Goal: Task Accomplishment & Management: Use online tool/utility

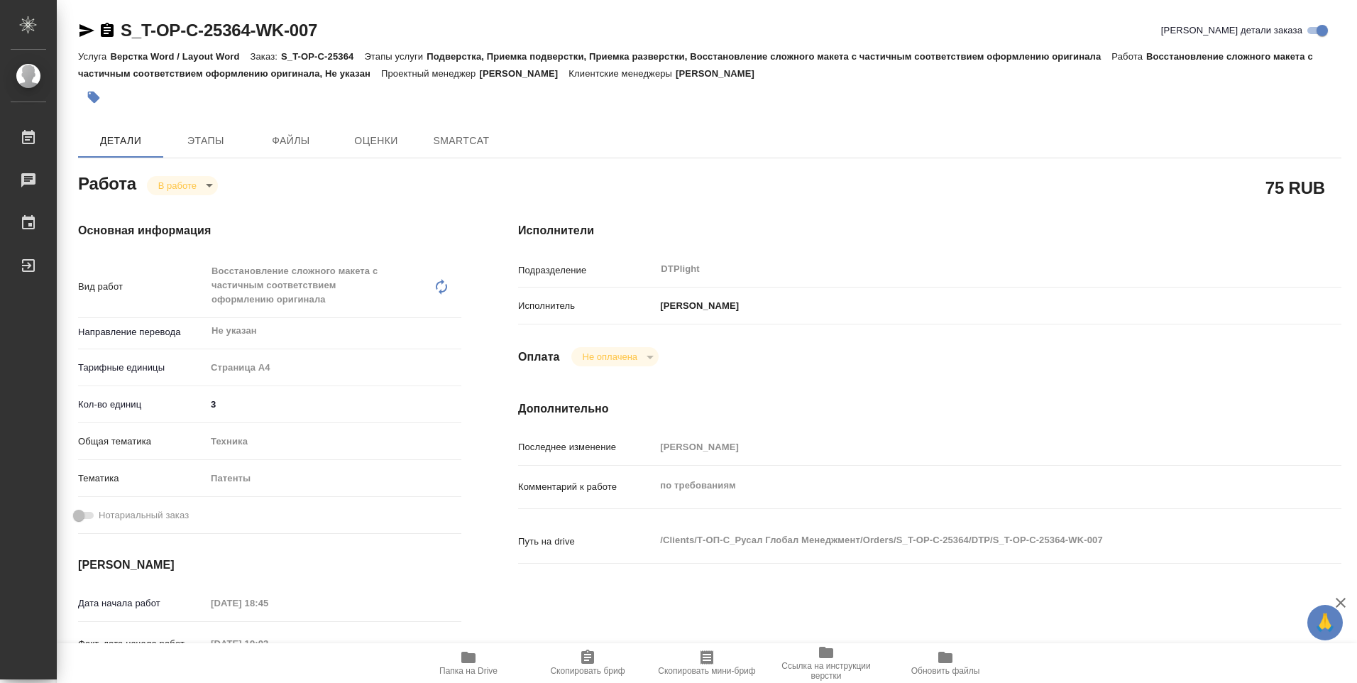
type textarea "x"
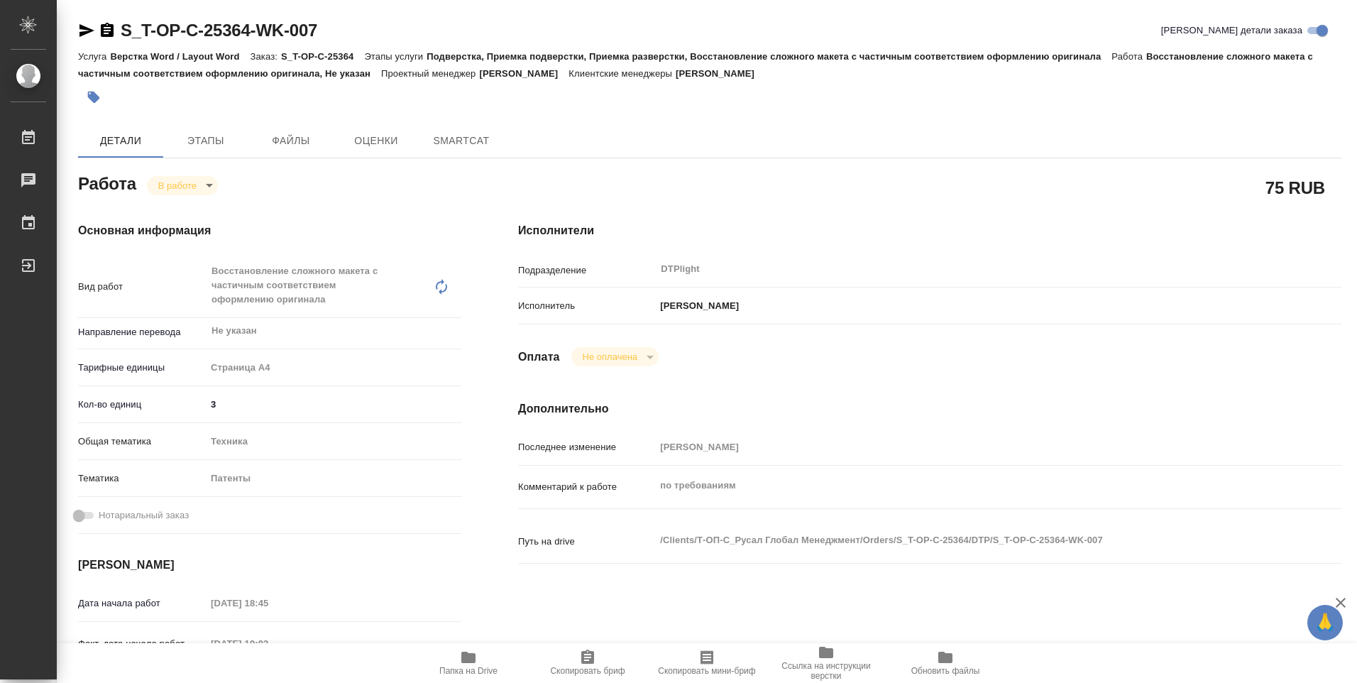
type textarea "x"
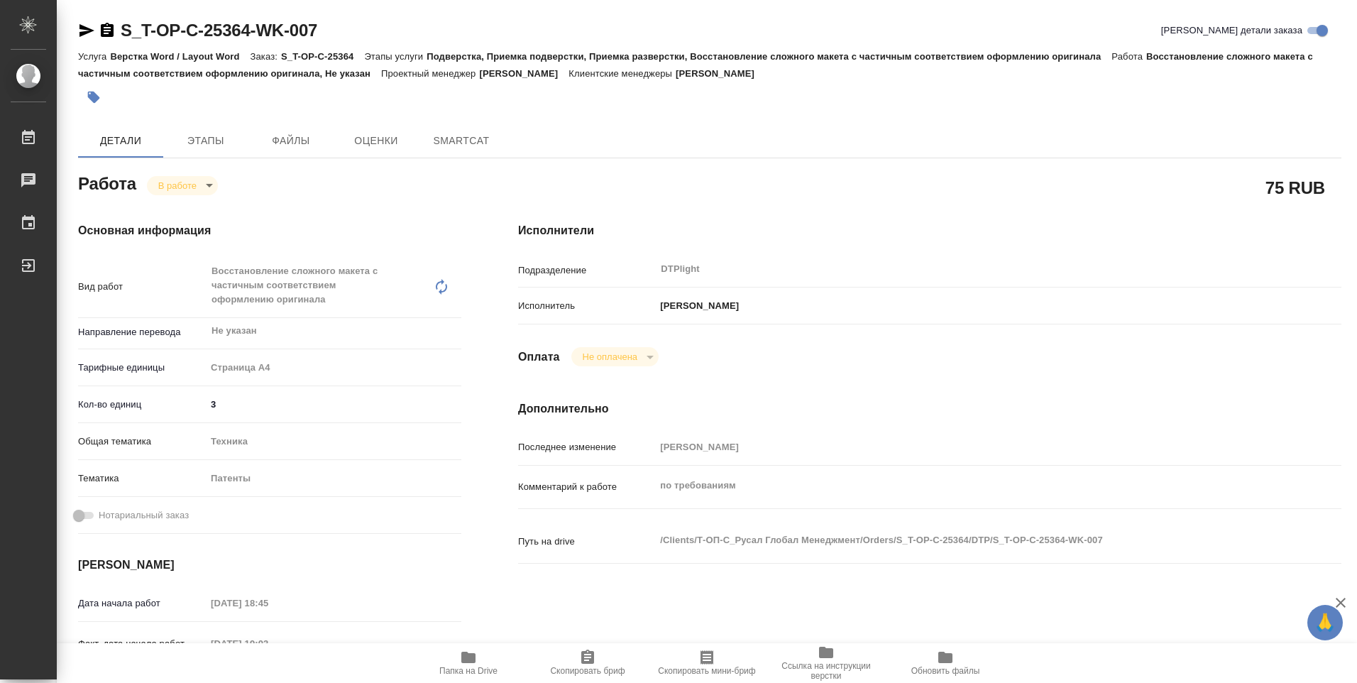
type textarea "x"
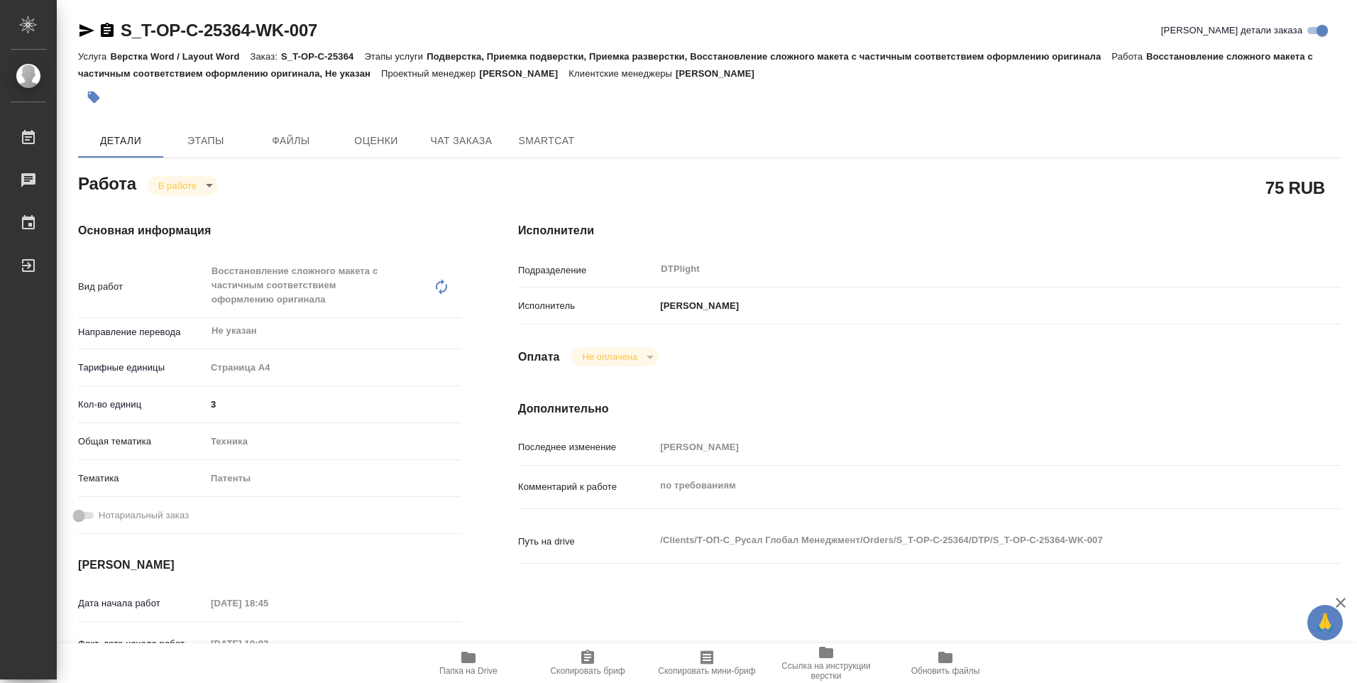
type textarea "x"
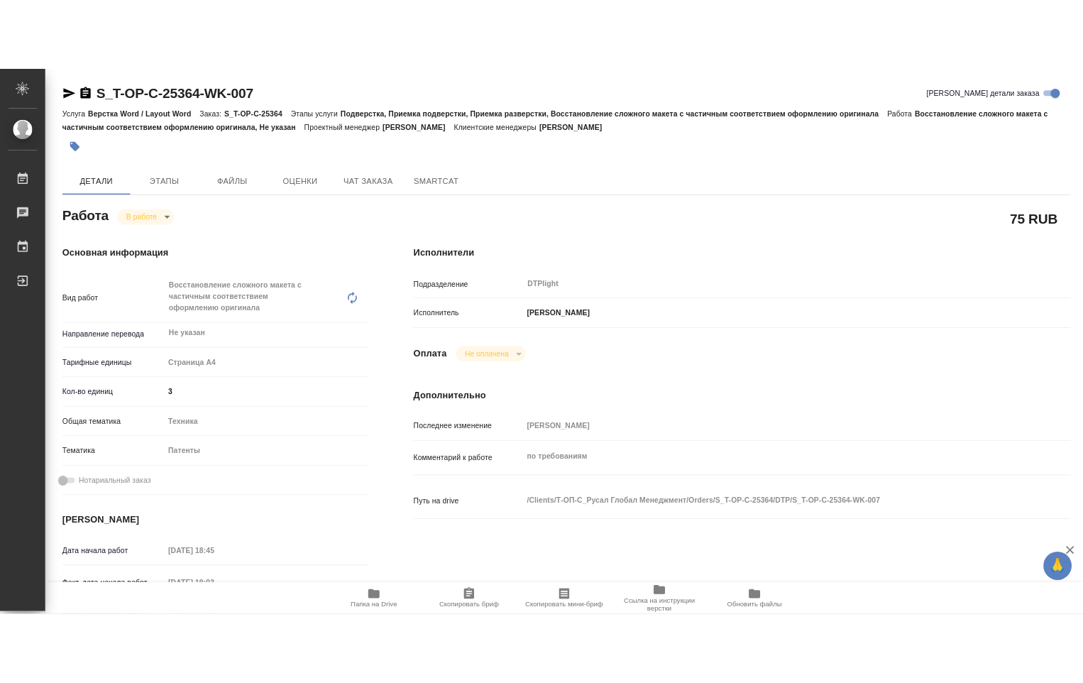
scroll to position [142, 0]
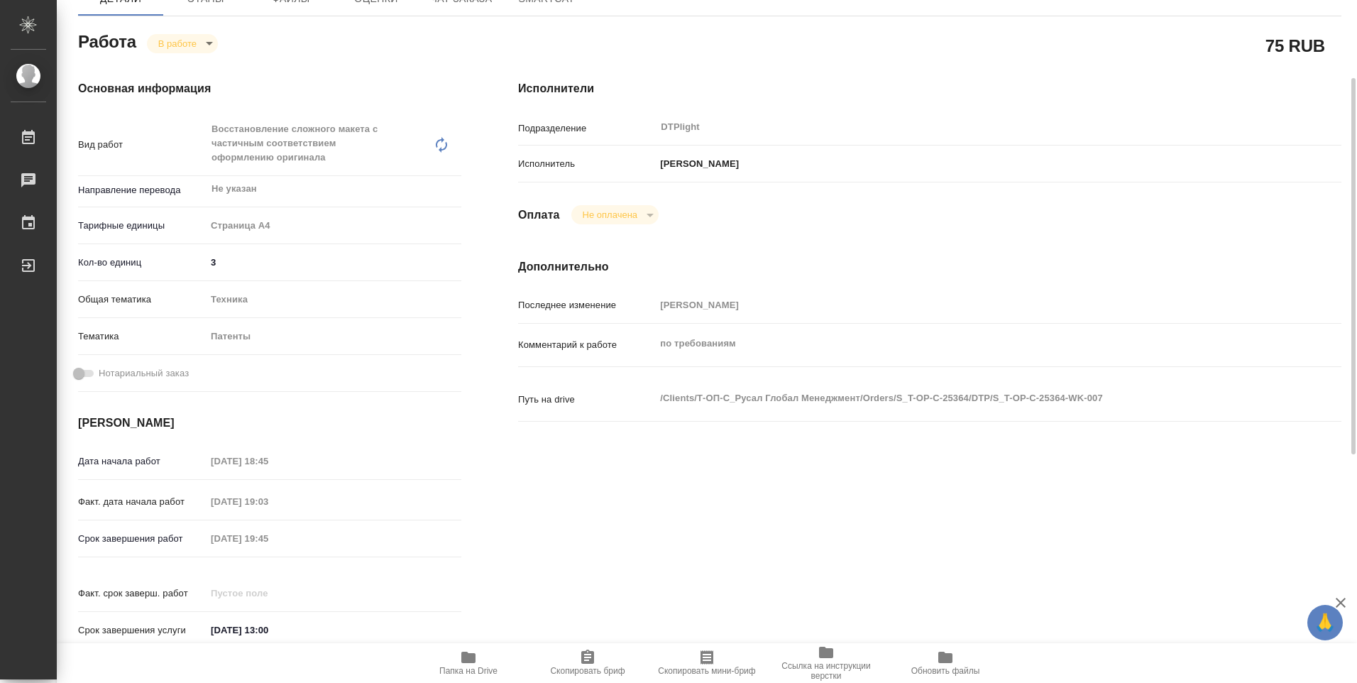
type textarea "x"
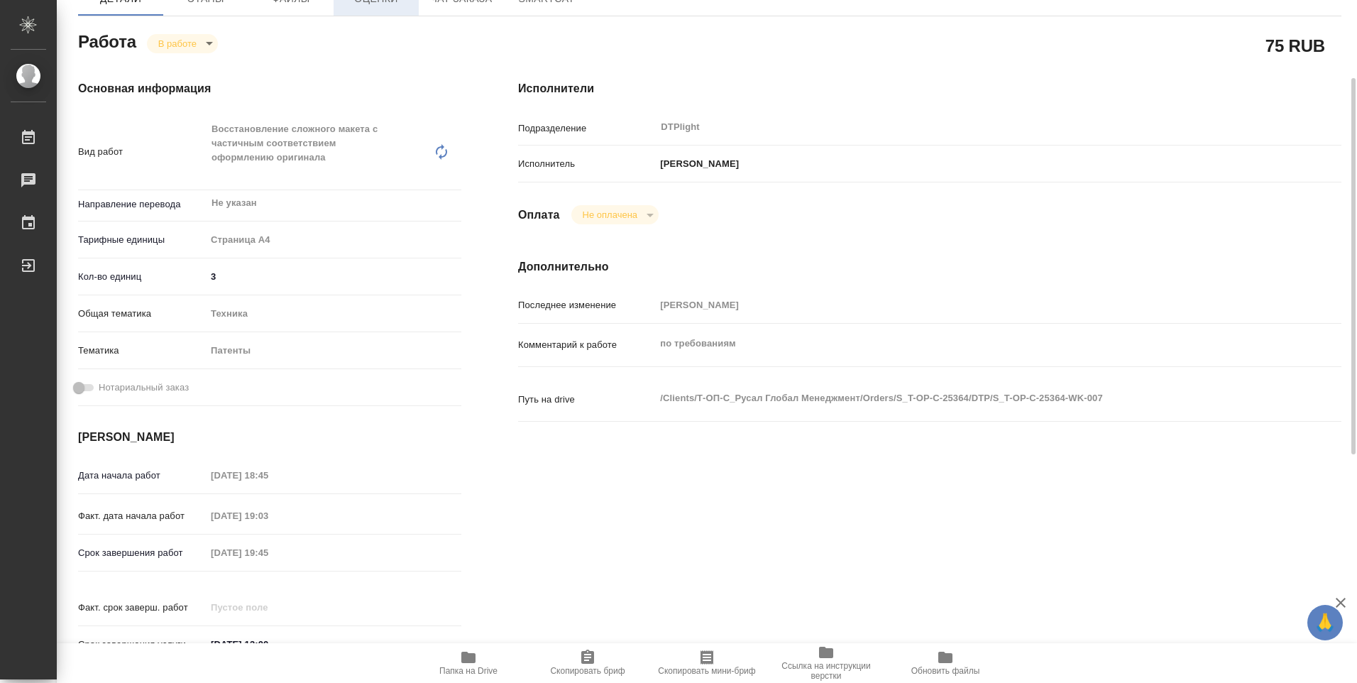
type textarea "x"
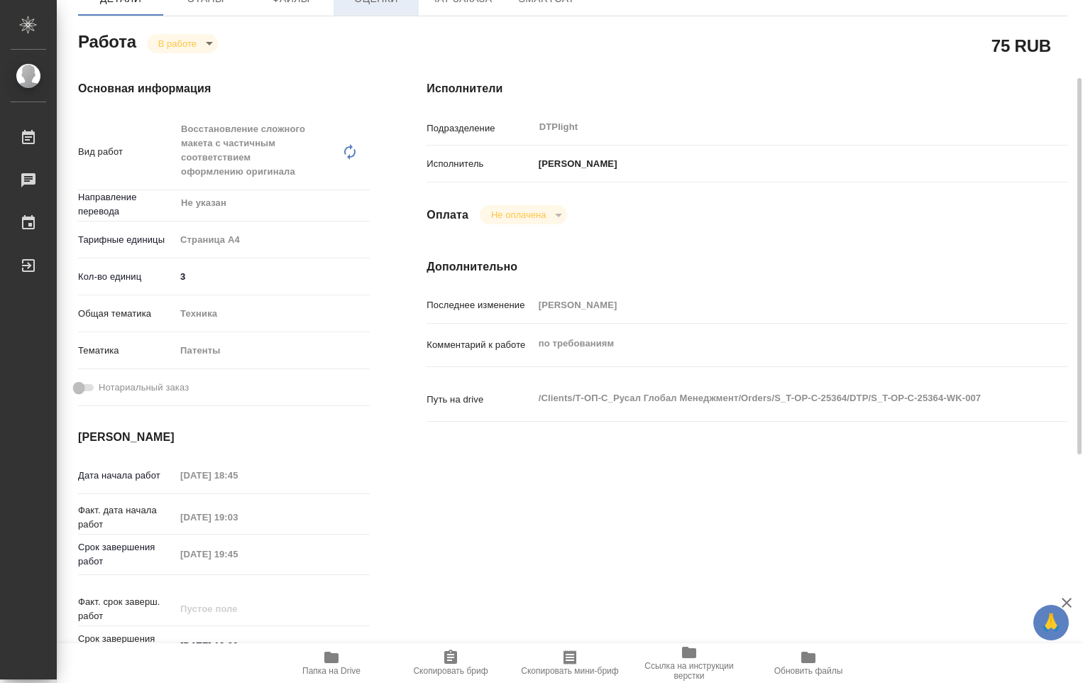
type textarea "x"
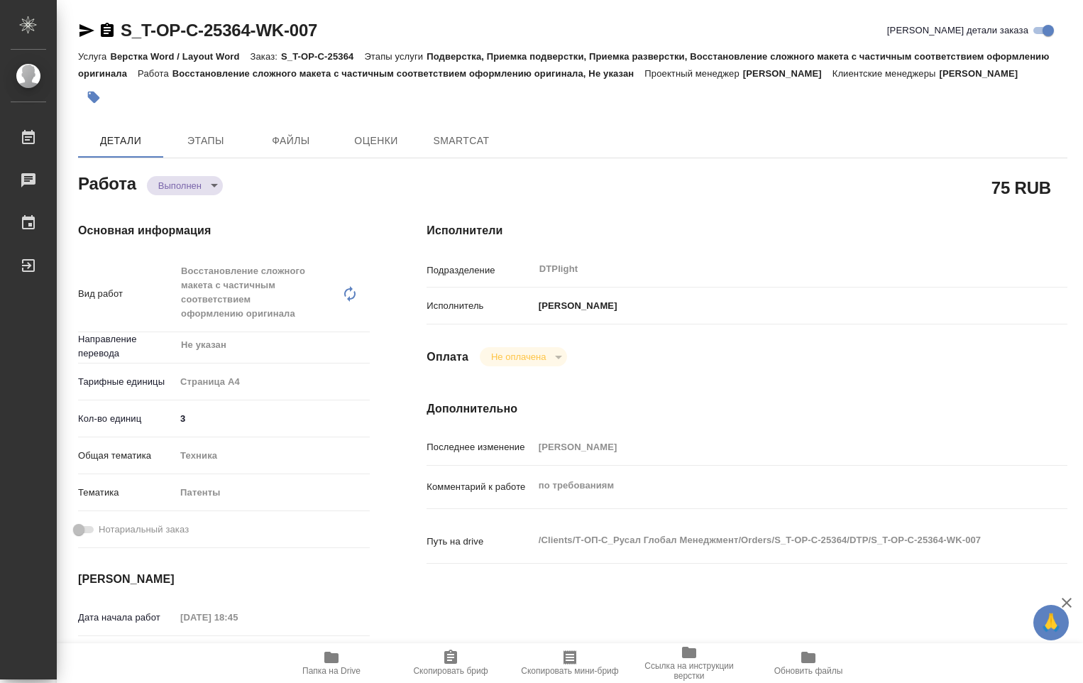
type textarea "x"
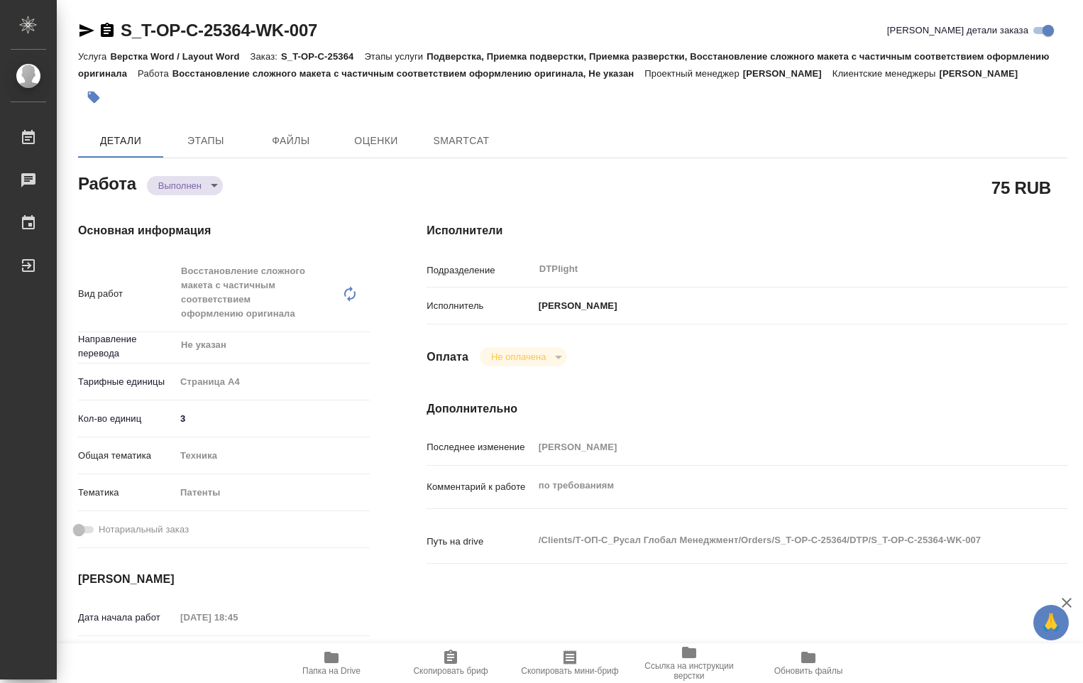
type textarea "x"
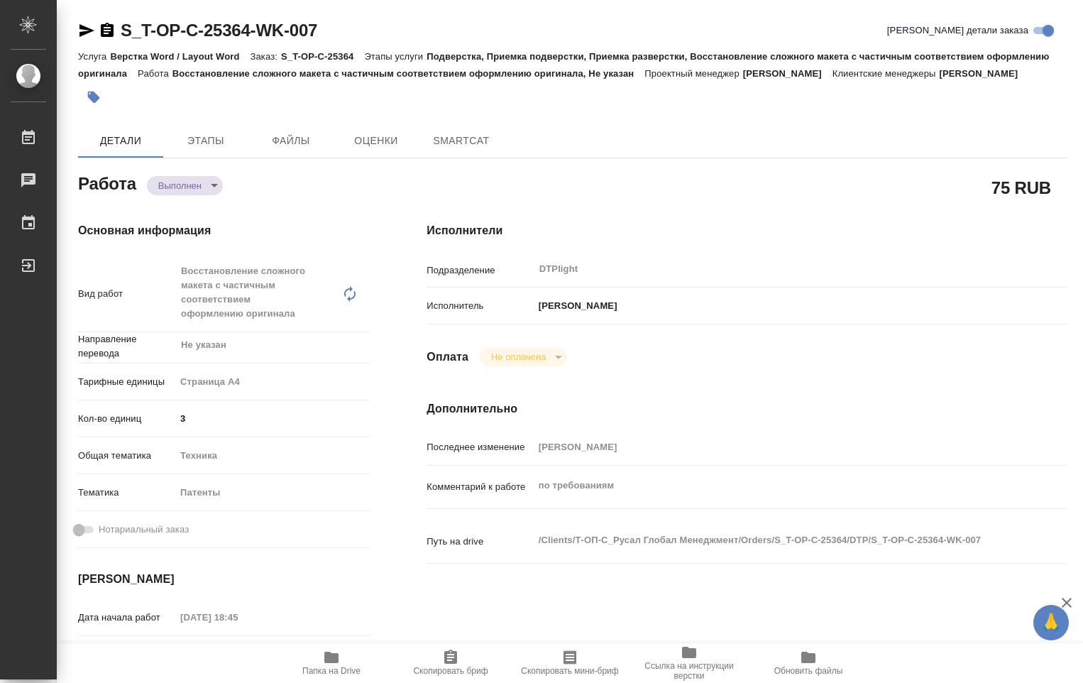
type textarea "x"
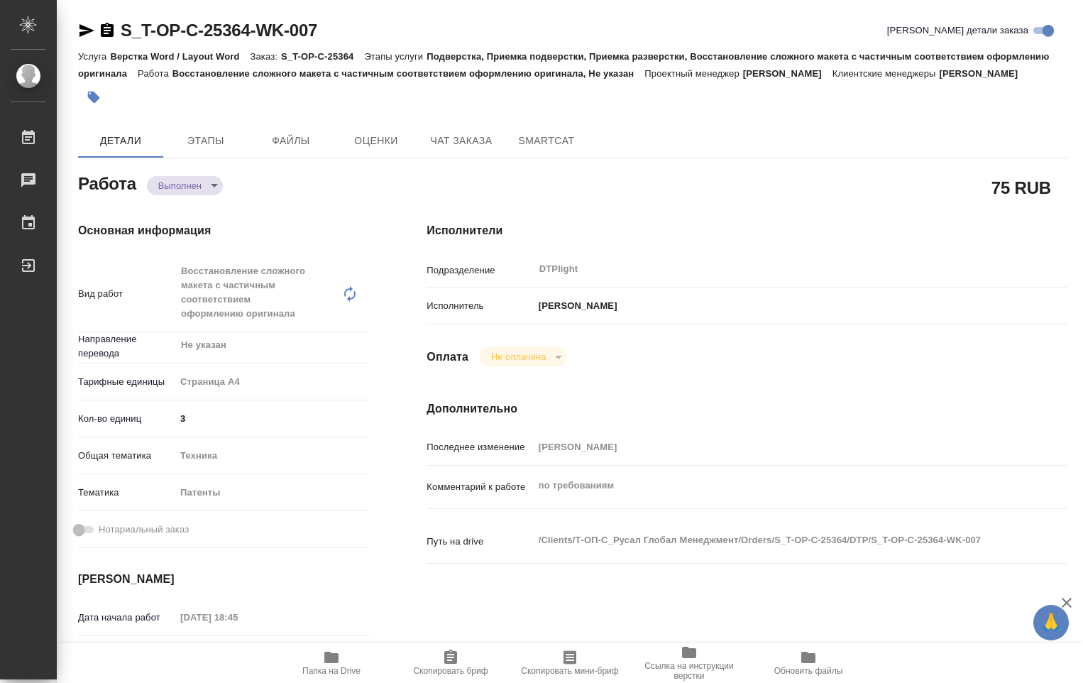
type textarea "x"
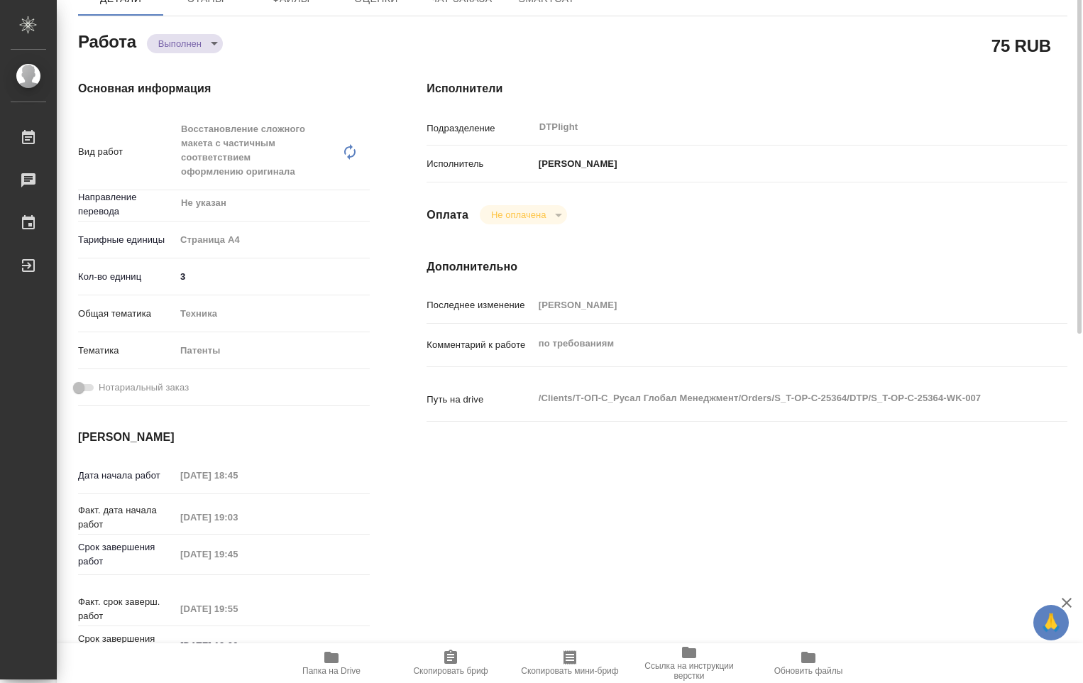
scroll to position [213, 0]
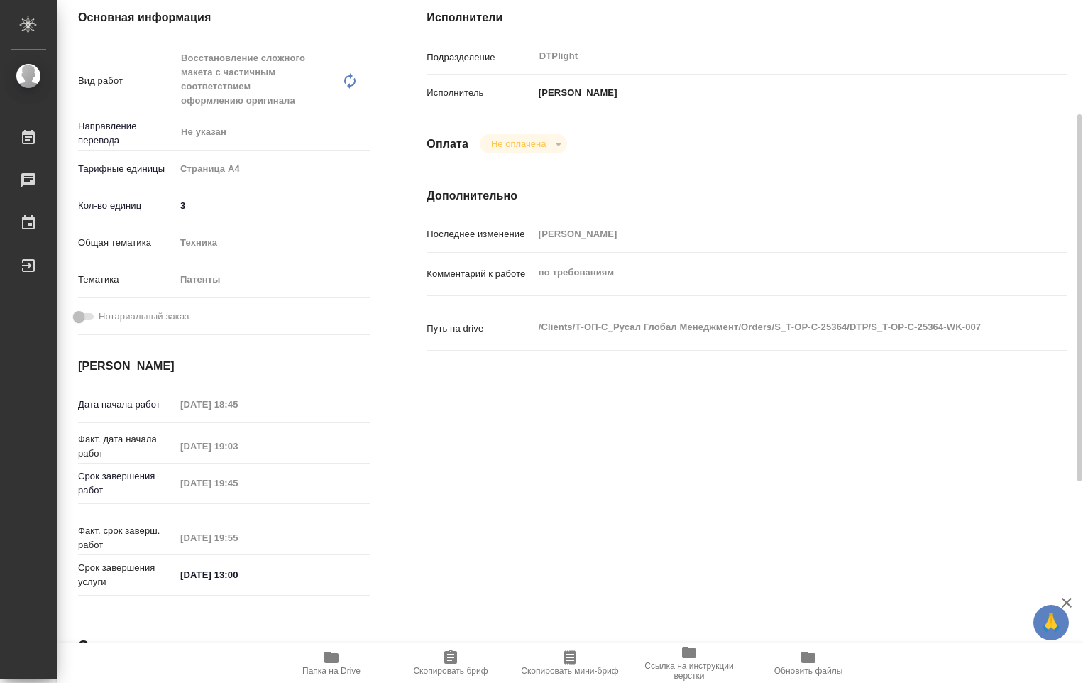
type textarea "x"
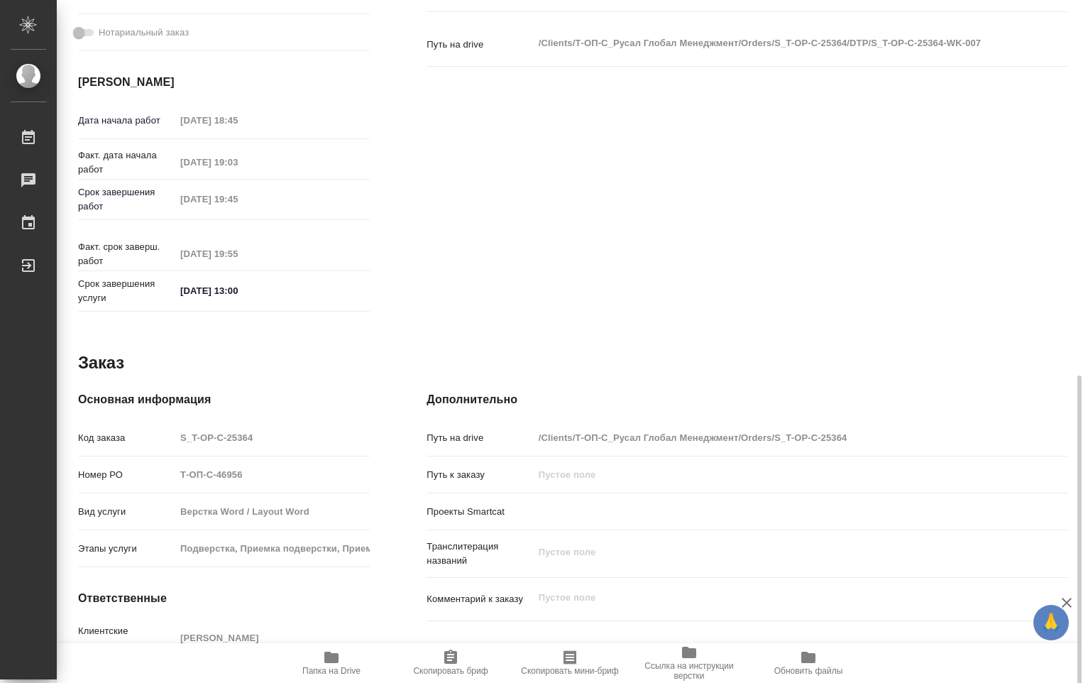
scroll to position [568, 0]
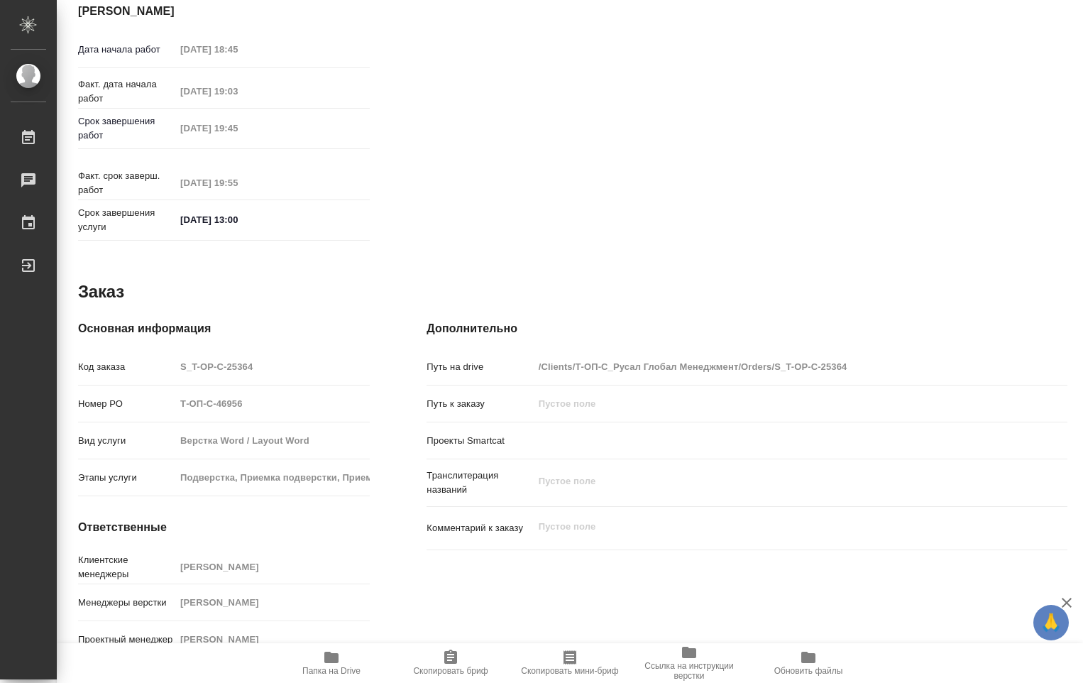
type textarea "x"
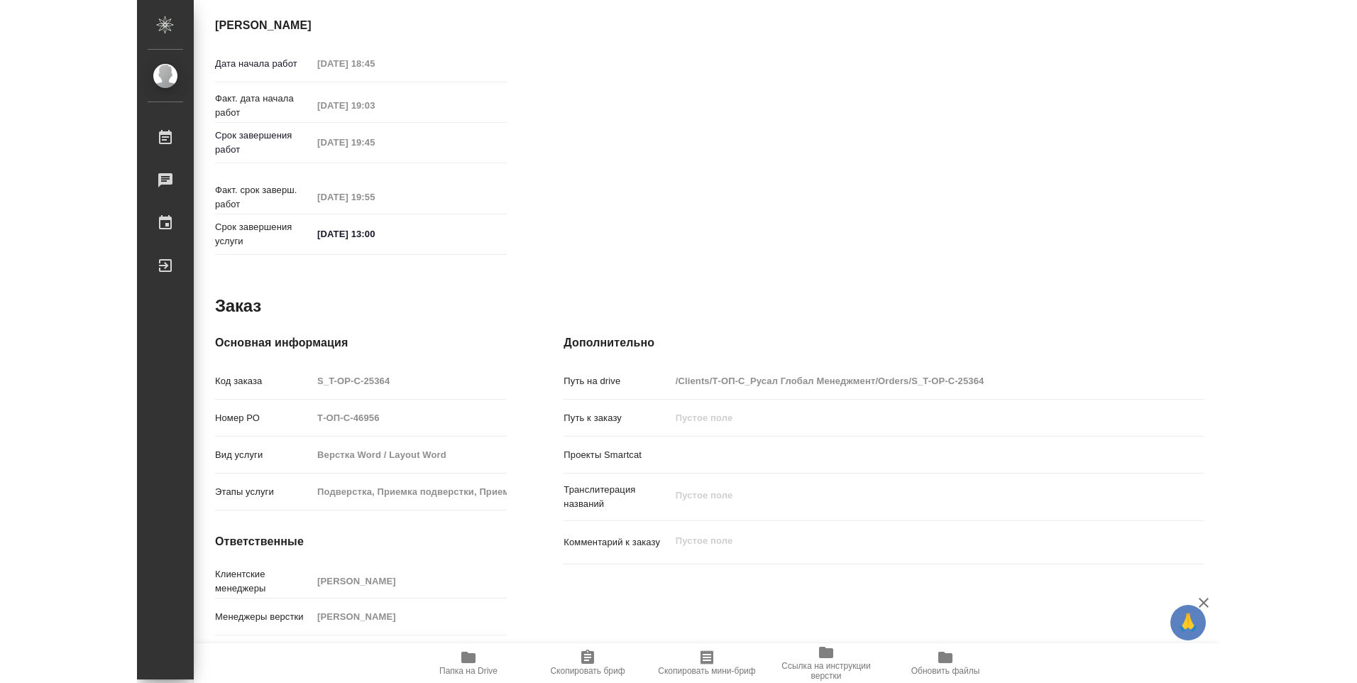
scroll to position [582, 0]
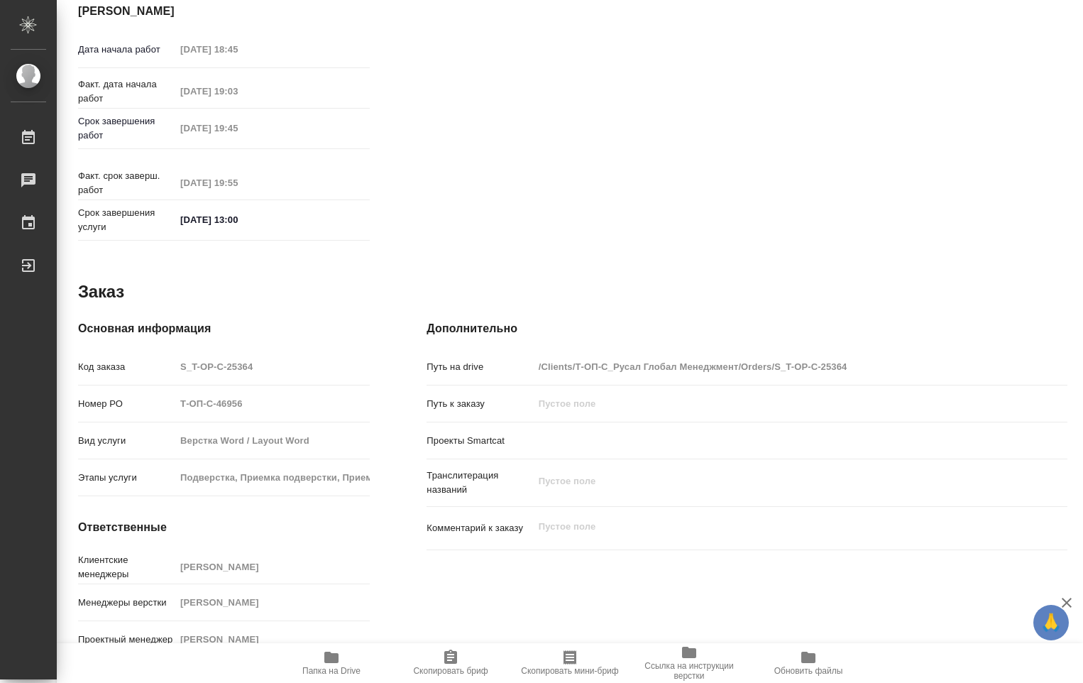
type textarea "x"
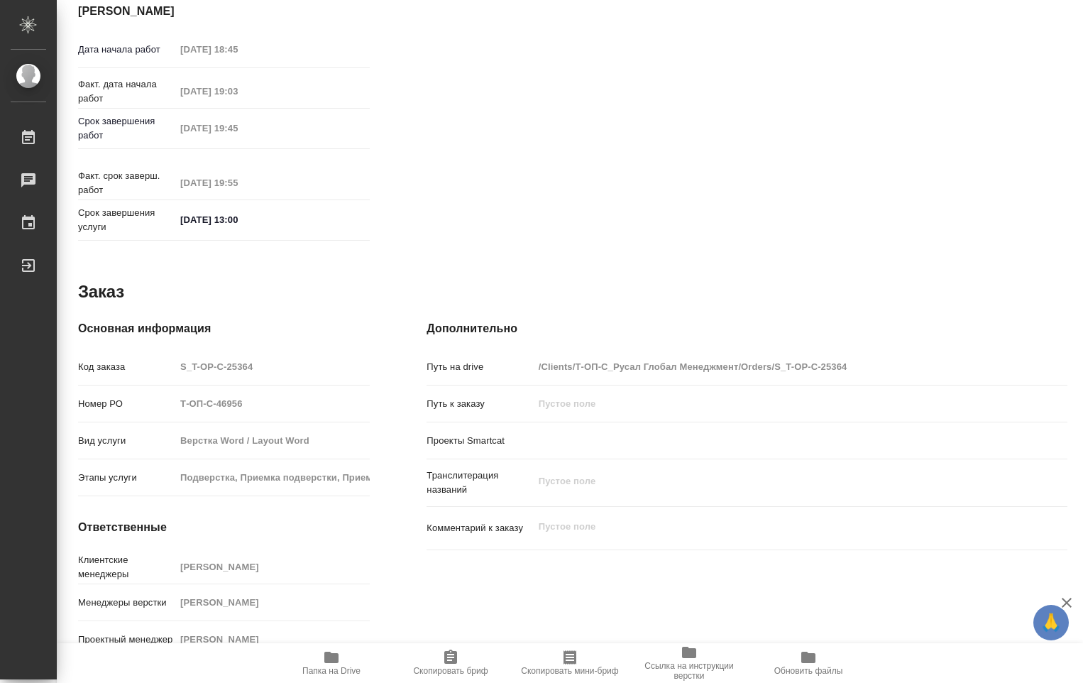
type textarea "x"
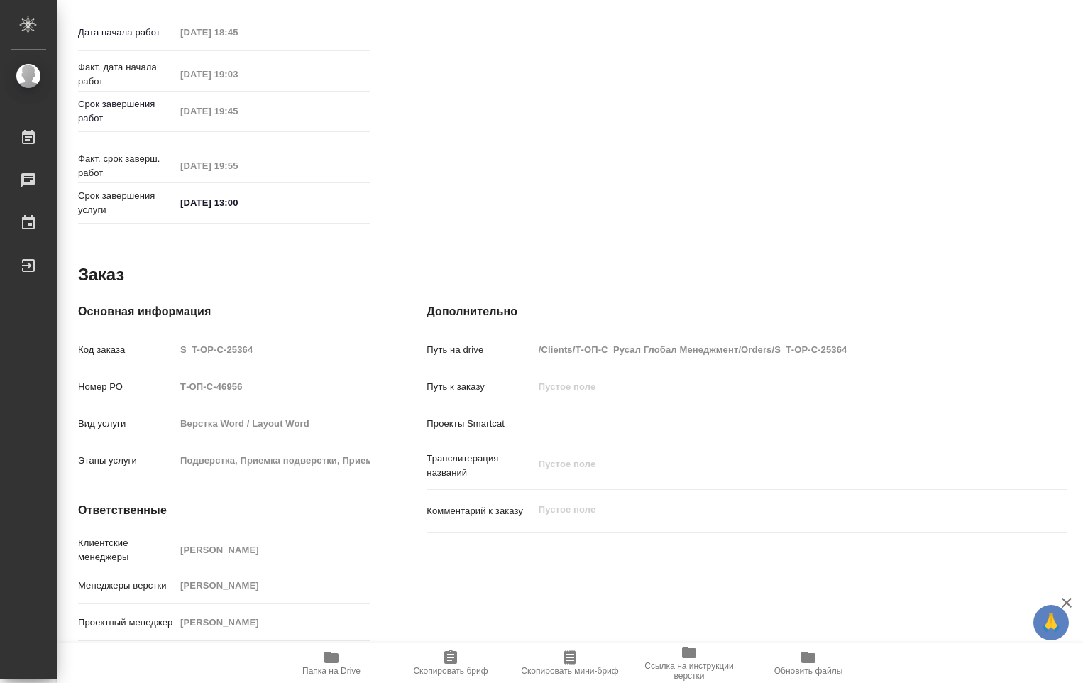
type textarea "x"
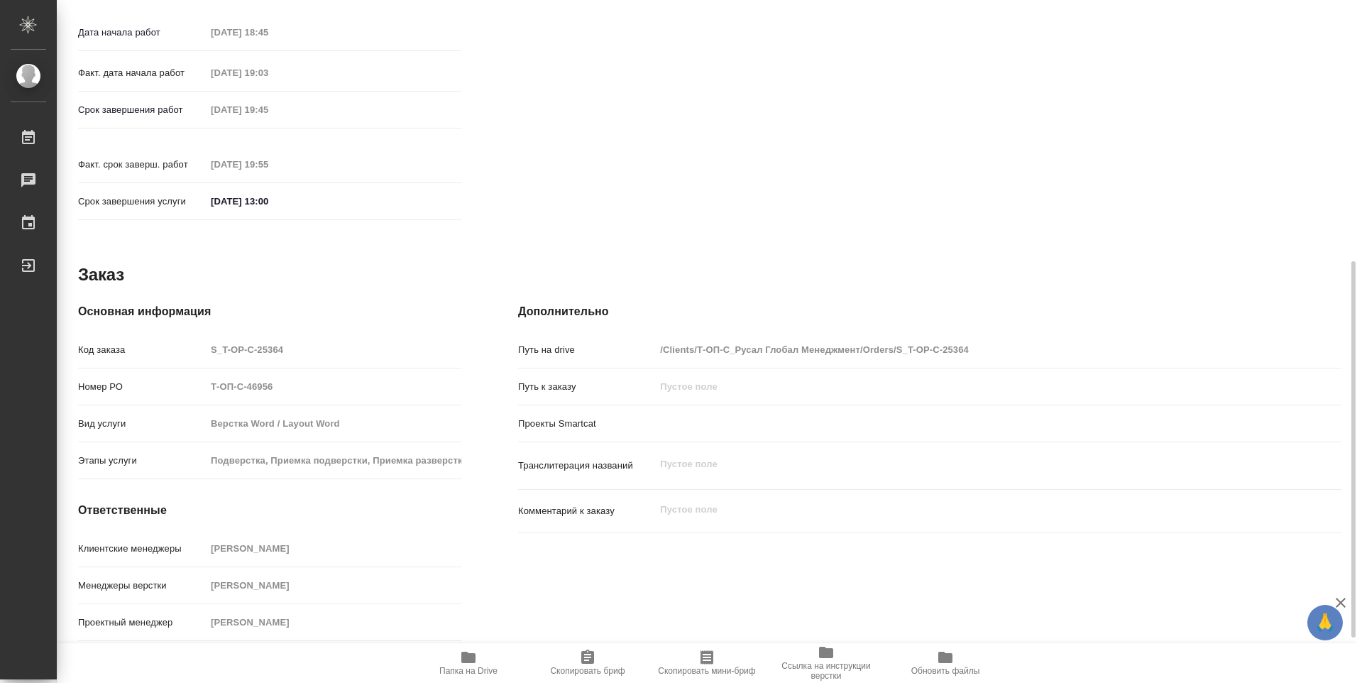
scroll to position [536, 0]
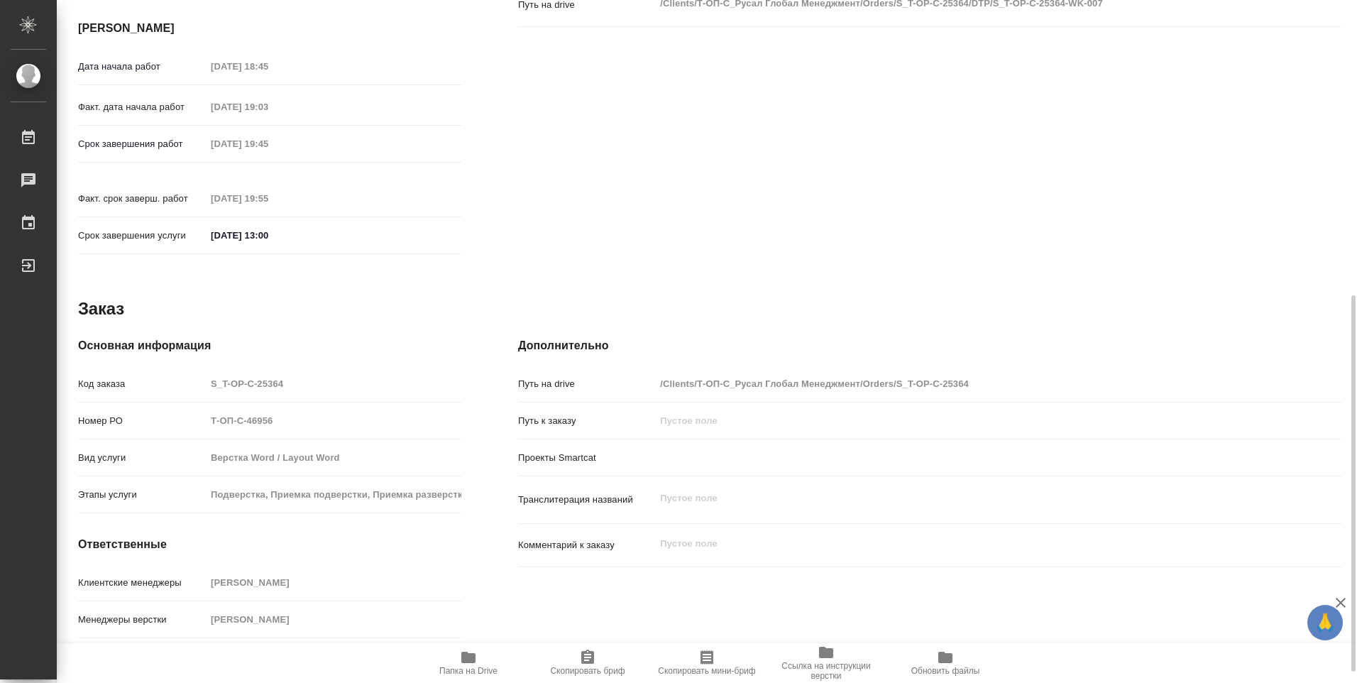
type textarea "x"
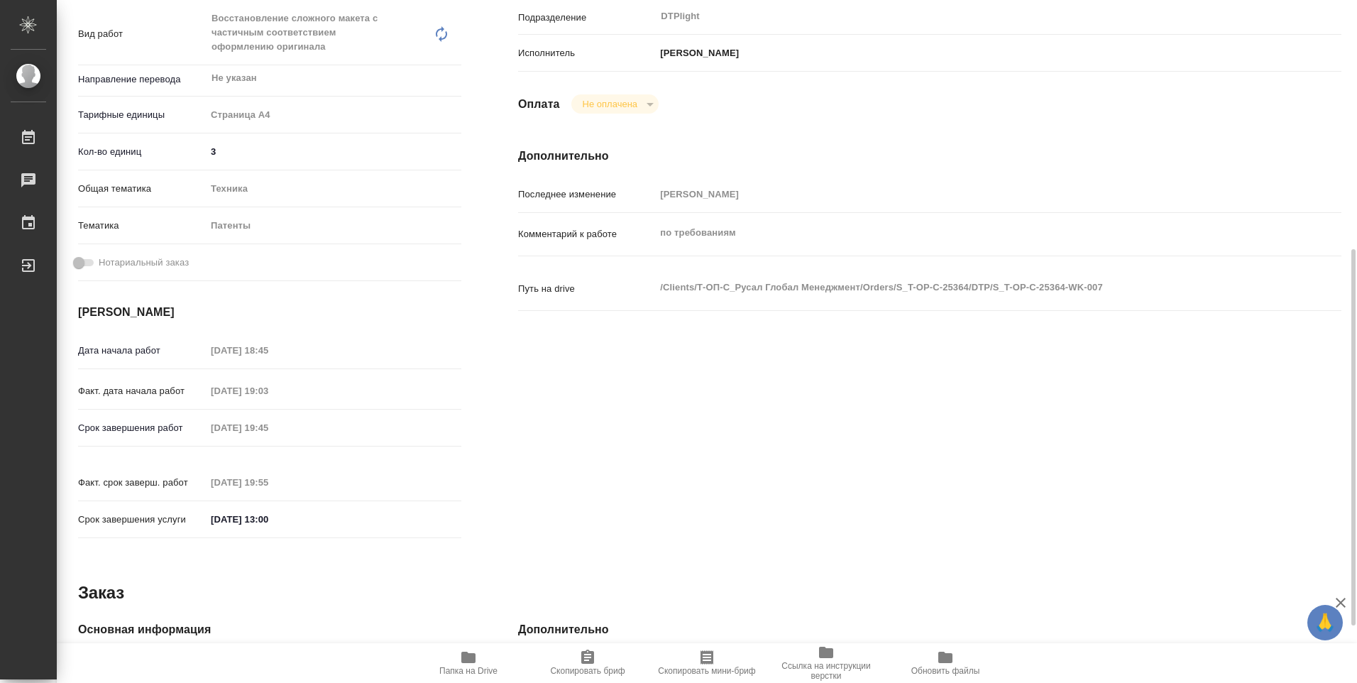
scroll to position [324, 0]
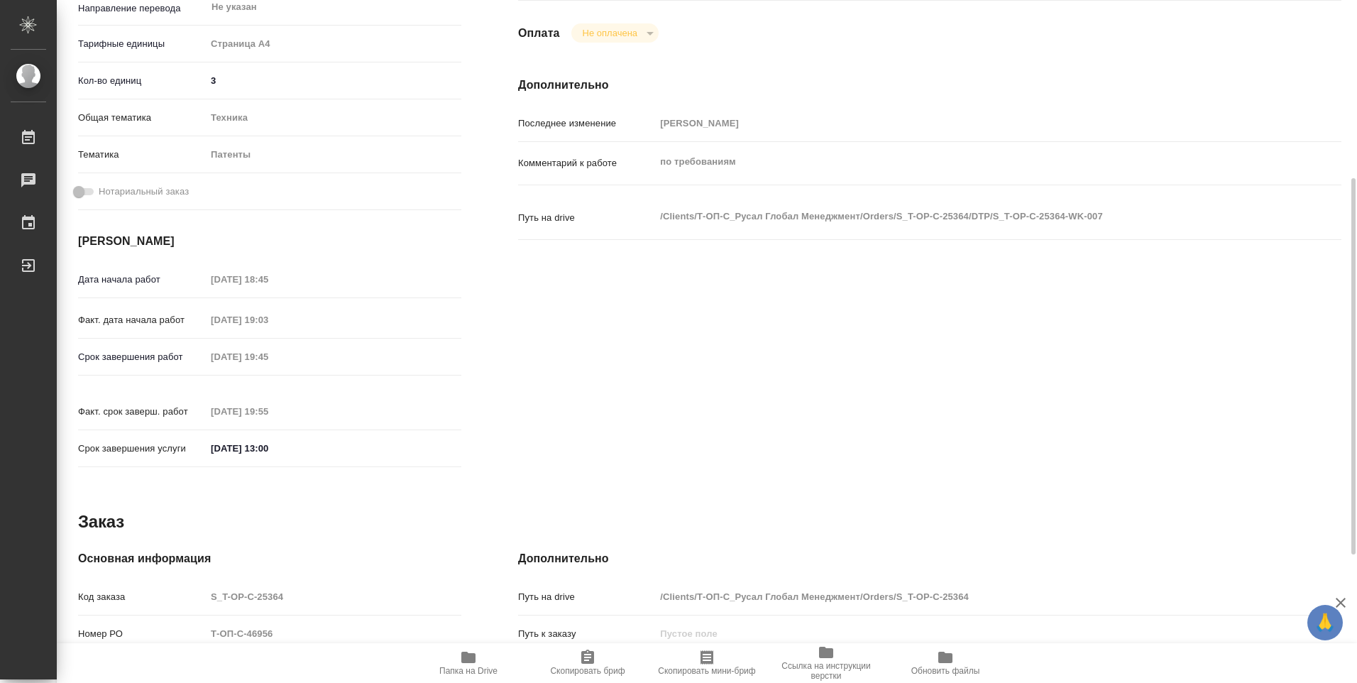
type textarea "x"
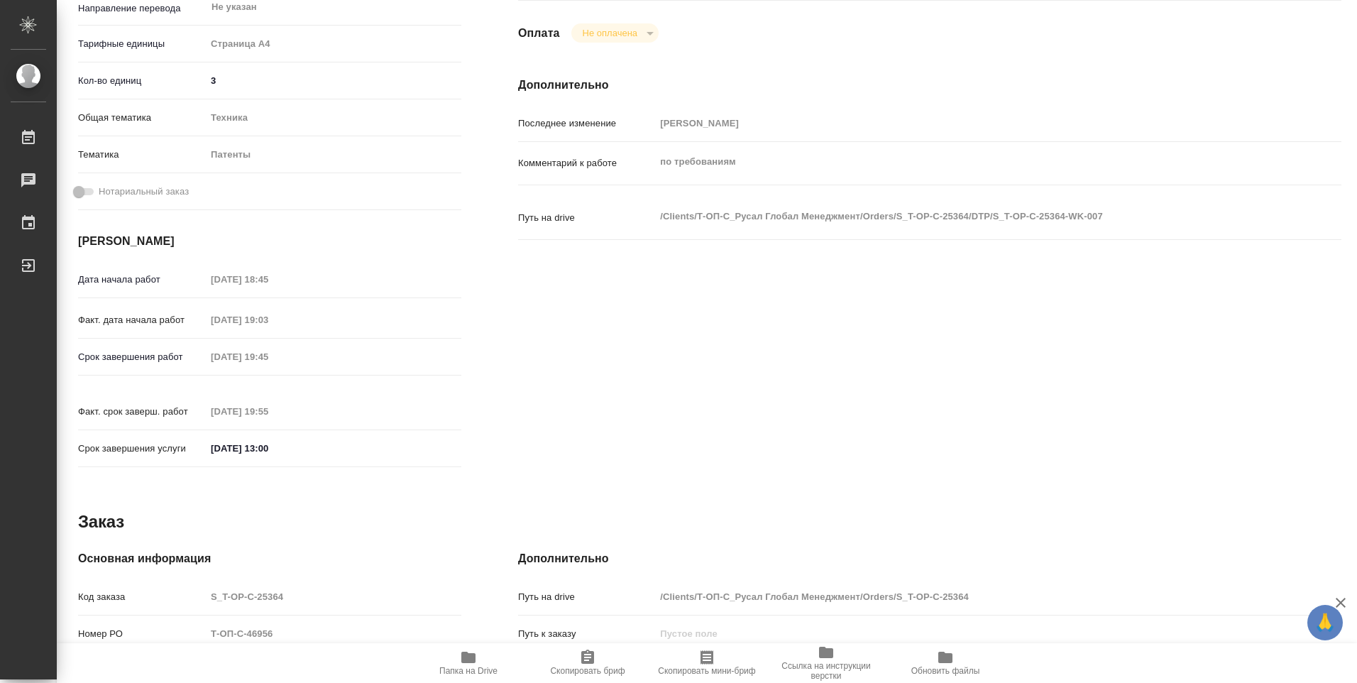
type textarea "x"
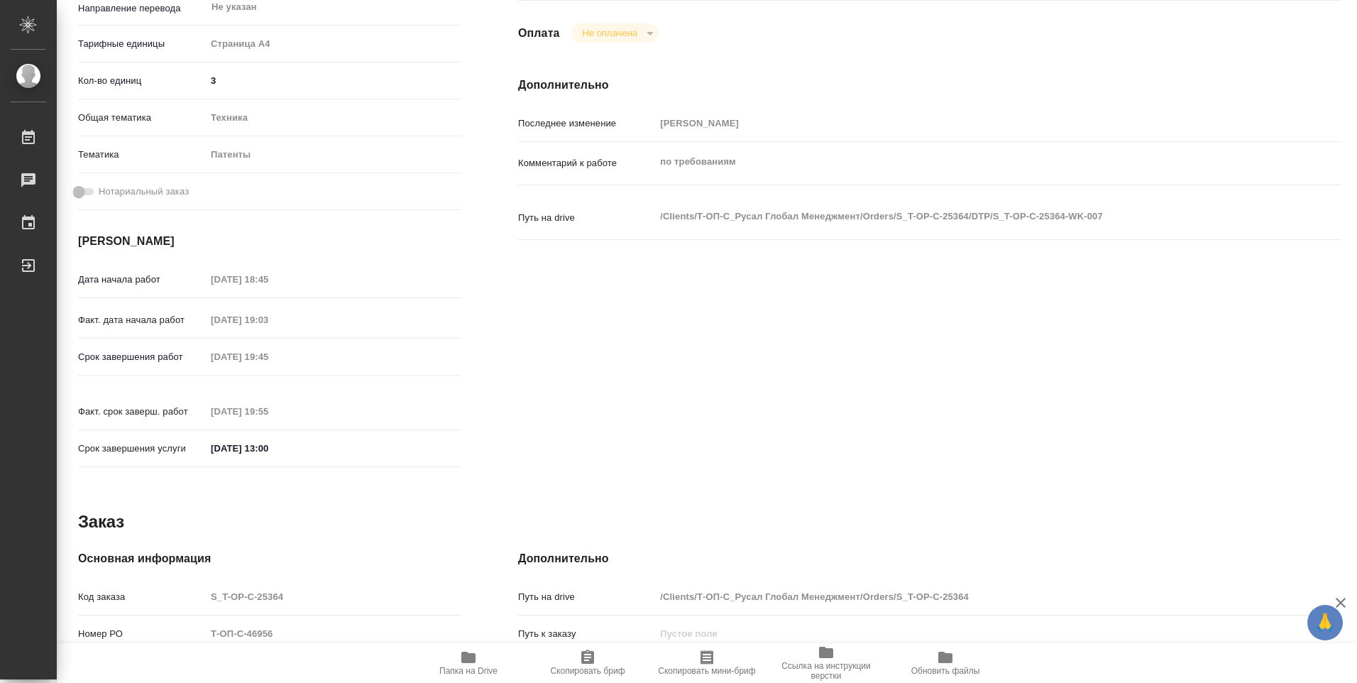
type textarea "x"
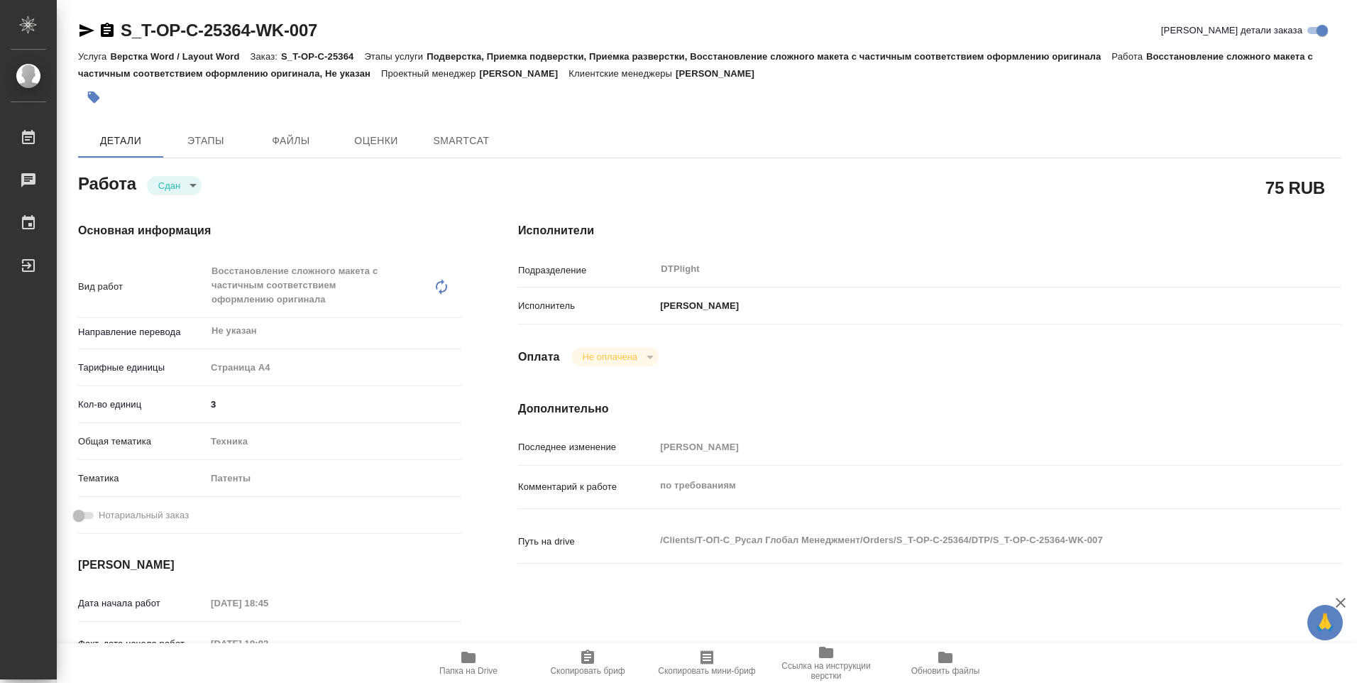
type textarea "x"
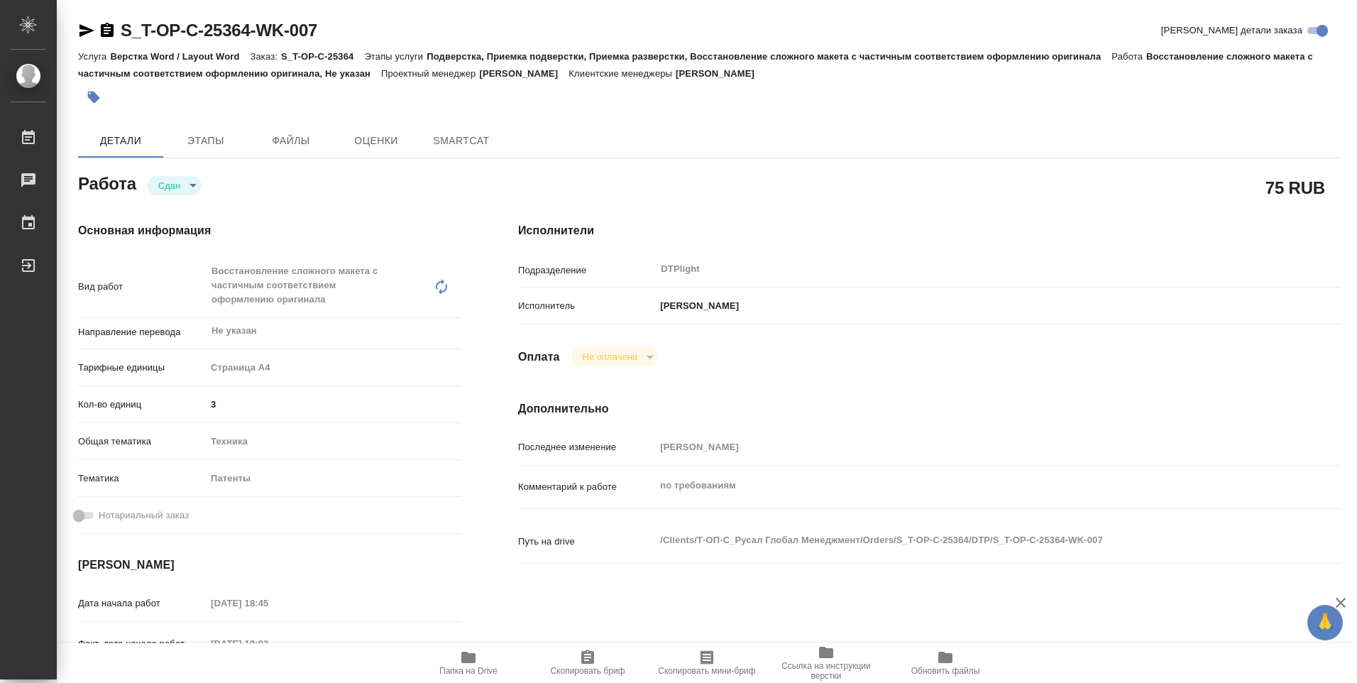
type textarea "x"
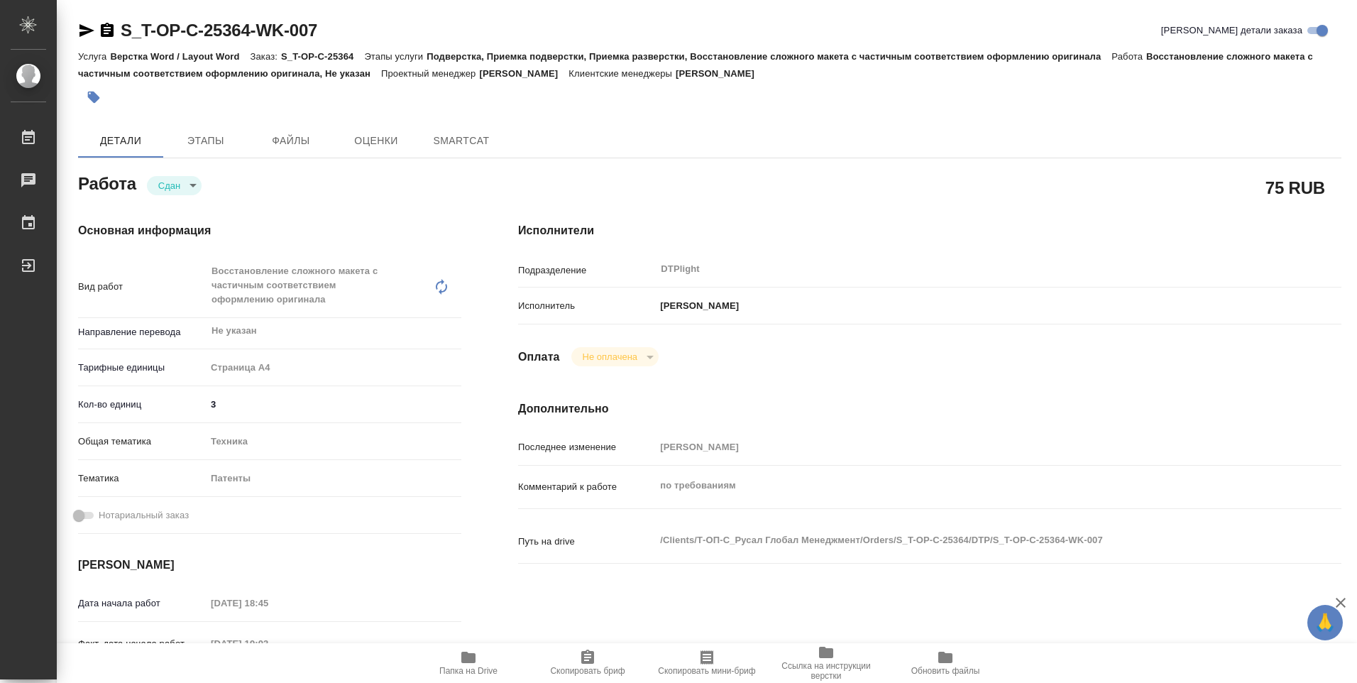
type textarea "x"
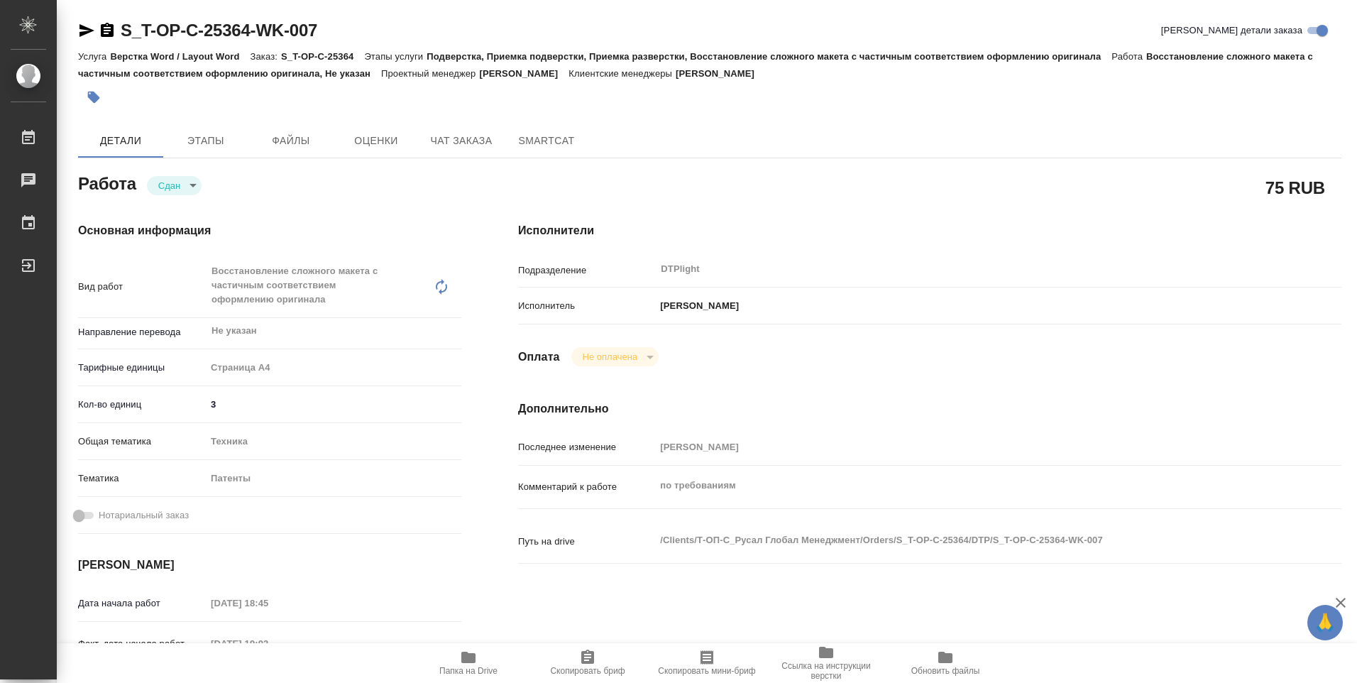
type textarea "x"
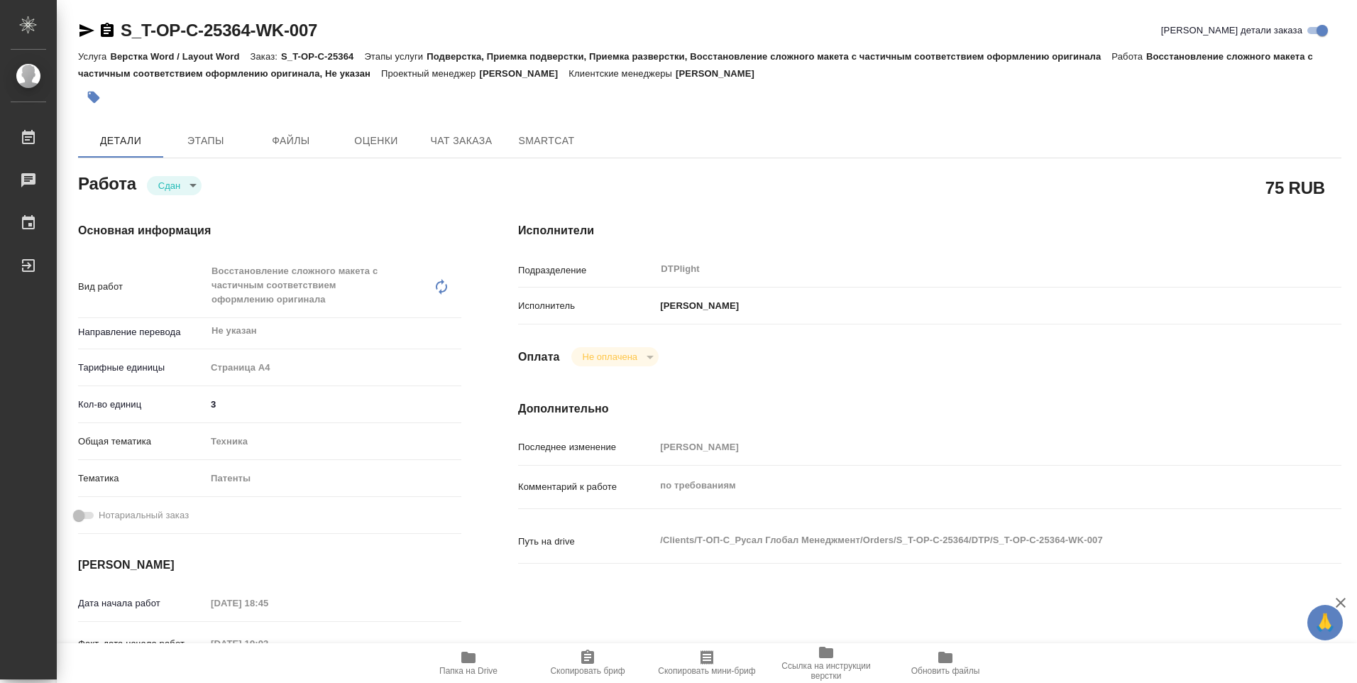
type textarea "x"
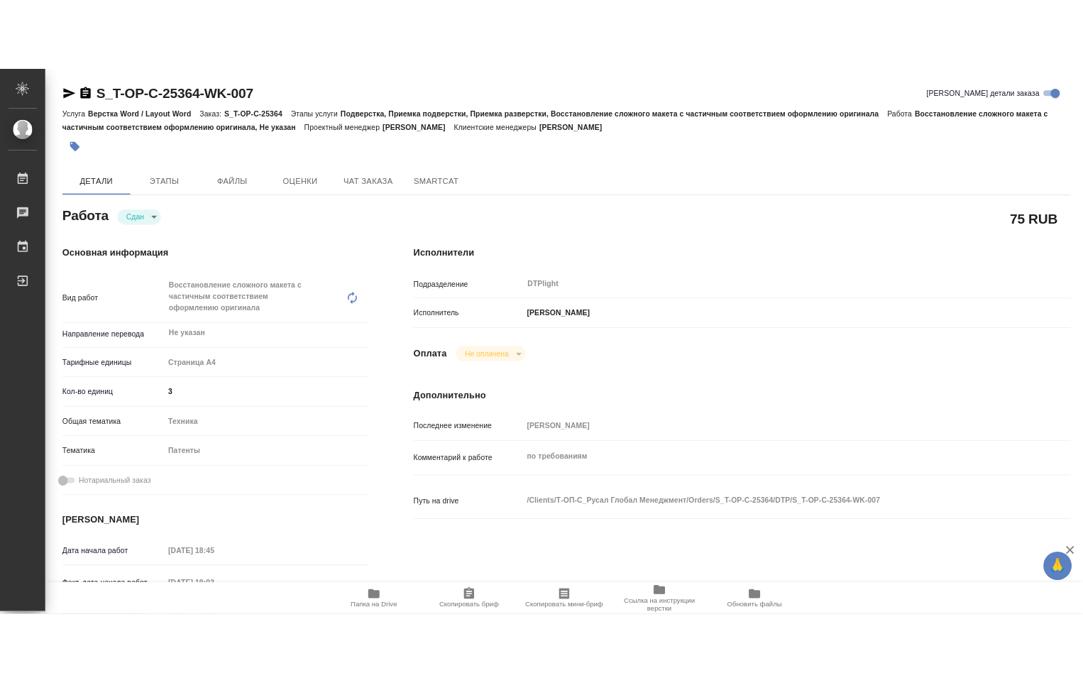
scroll to position [71, 0]
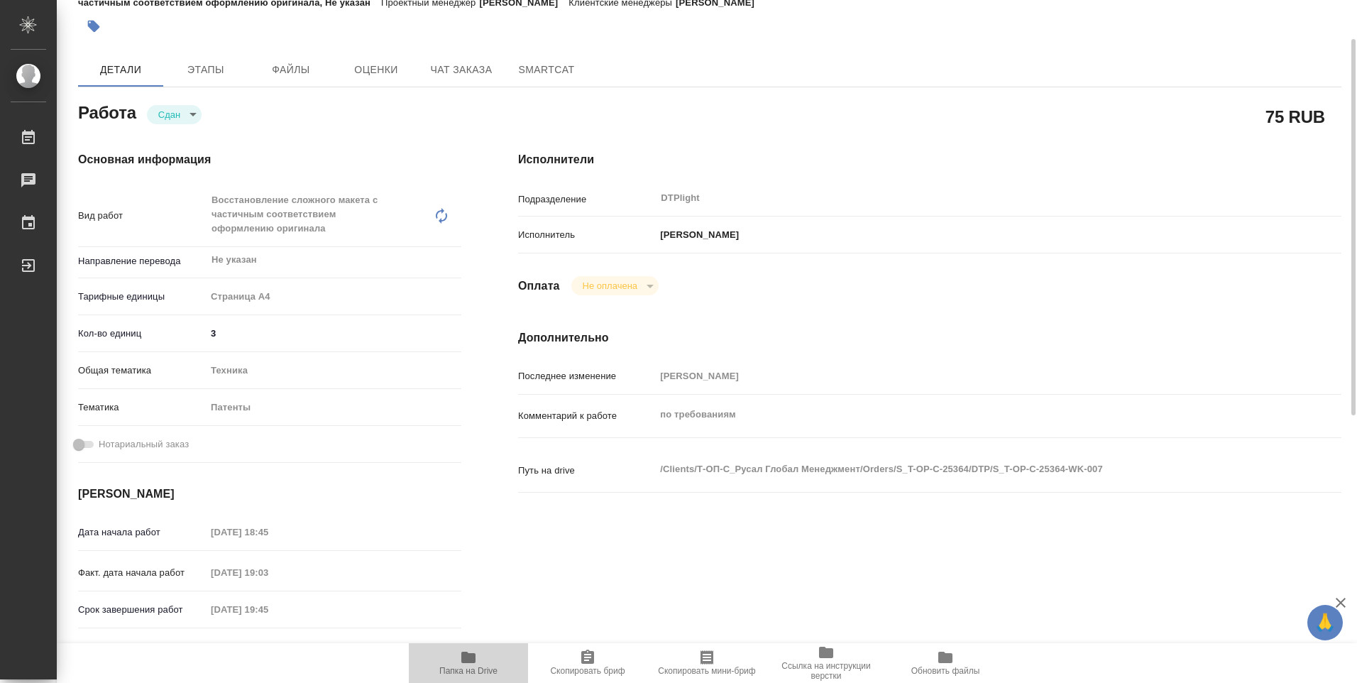
click at [476, 662] on icon "button" at bounding box center [468, 657] width 17 height 17
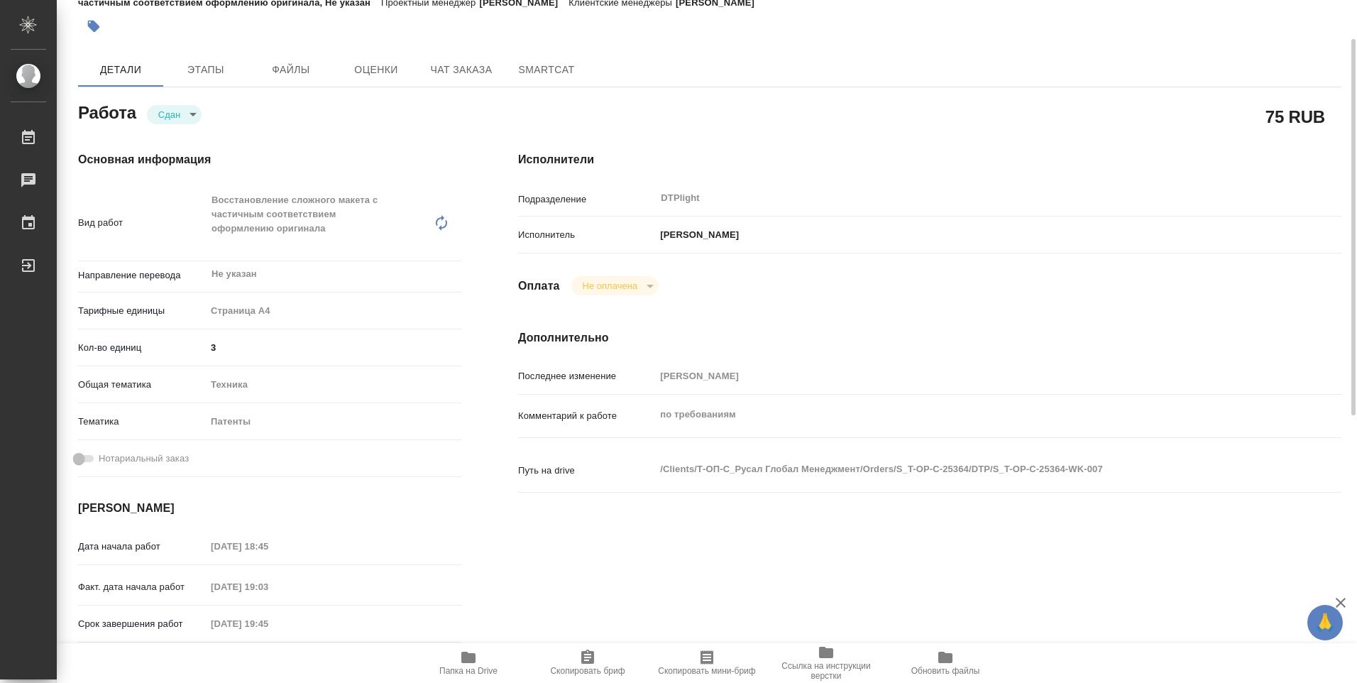
type textarea "x"
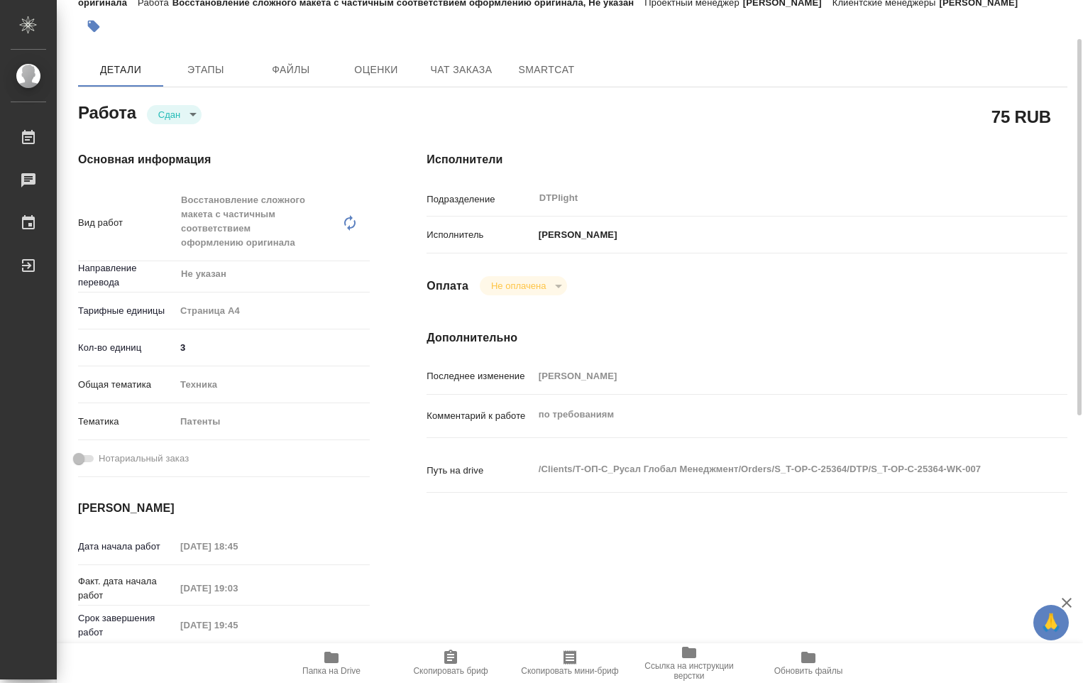
type textarea "x"
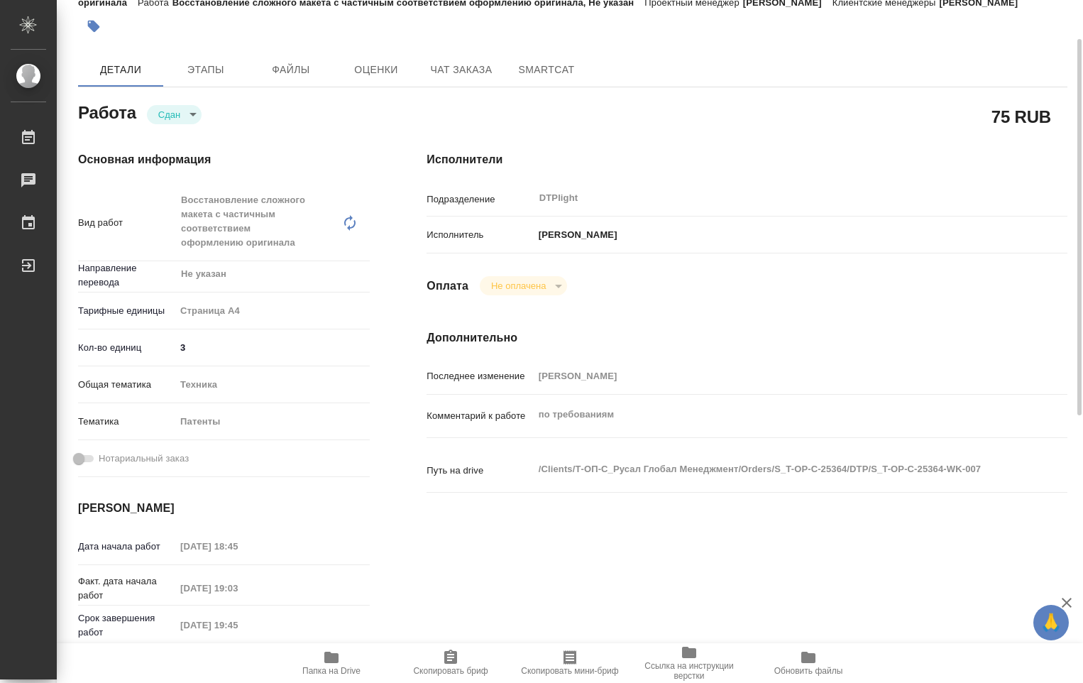
click at [329, 664] on icon "button" at bounding box center [331, 657] width 17 height 17
